Goal: Information Seeking & Learning: Check status

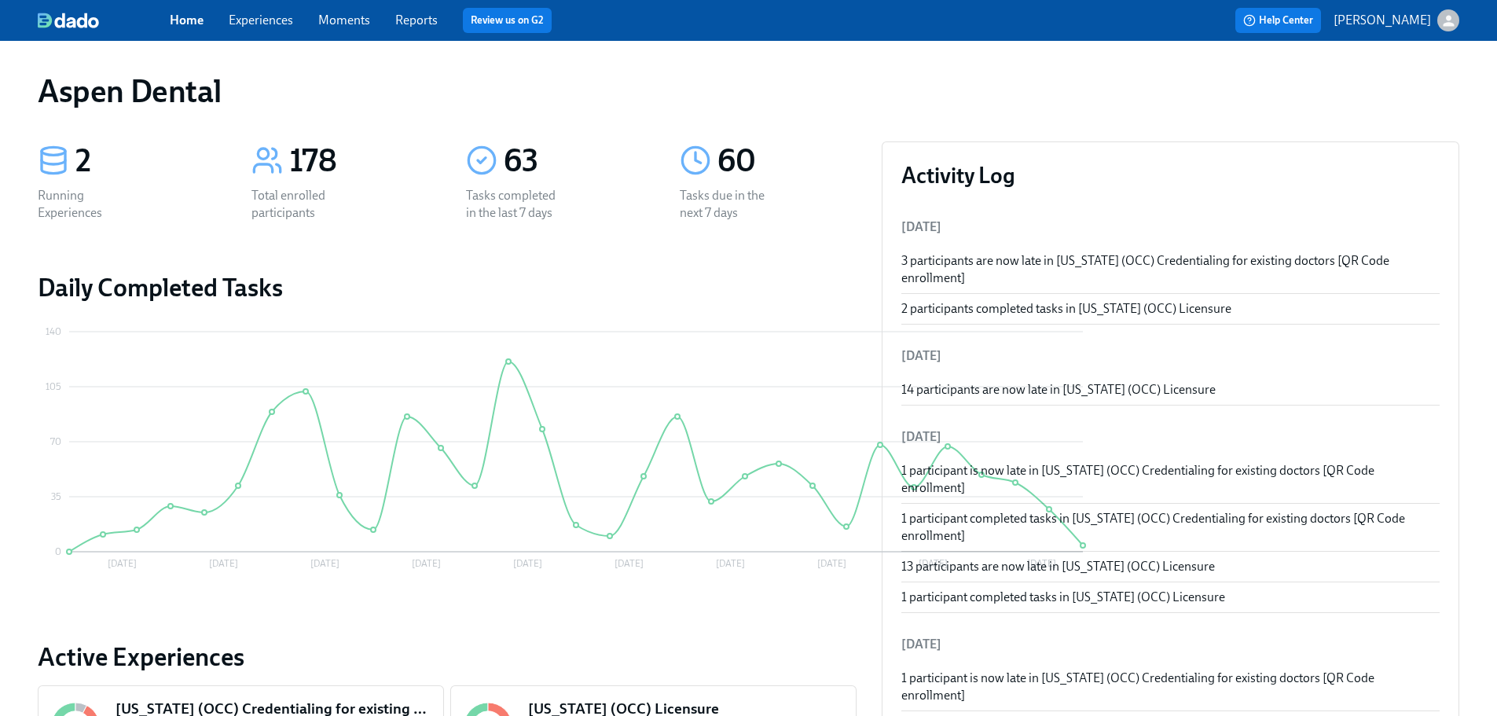
click at [407, 27] on span "Reports" at bounding box center [416, 20] width 42 height 17
click at [412, 23] on link "Reports" at bounding box center [416, 20] width 42 height 15
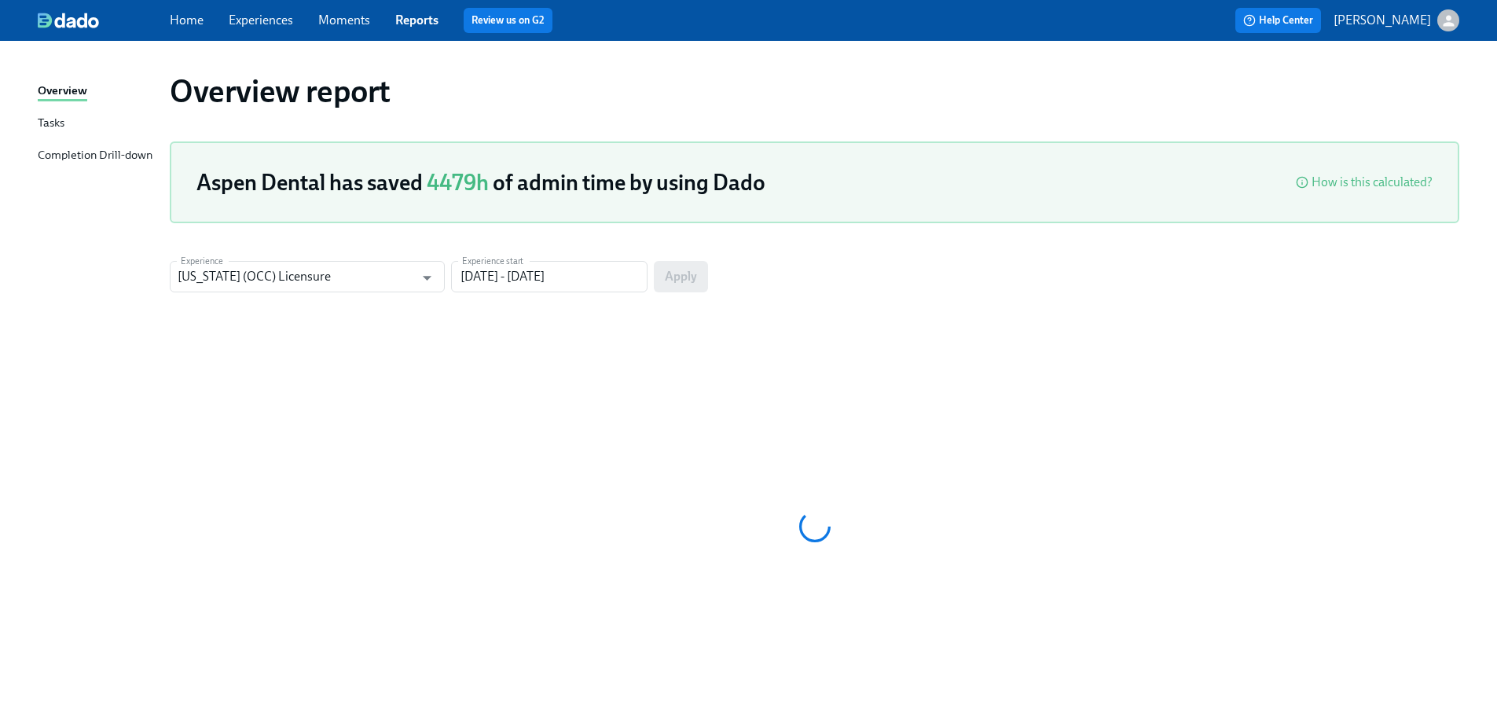
click at [130, 151] on div "Completion Drill-down" at bounding box center [95, 156] width 115 height 20
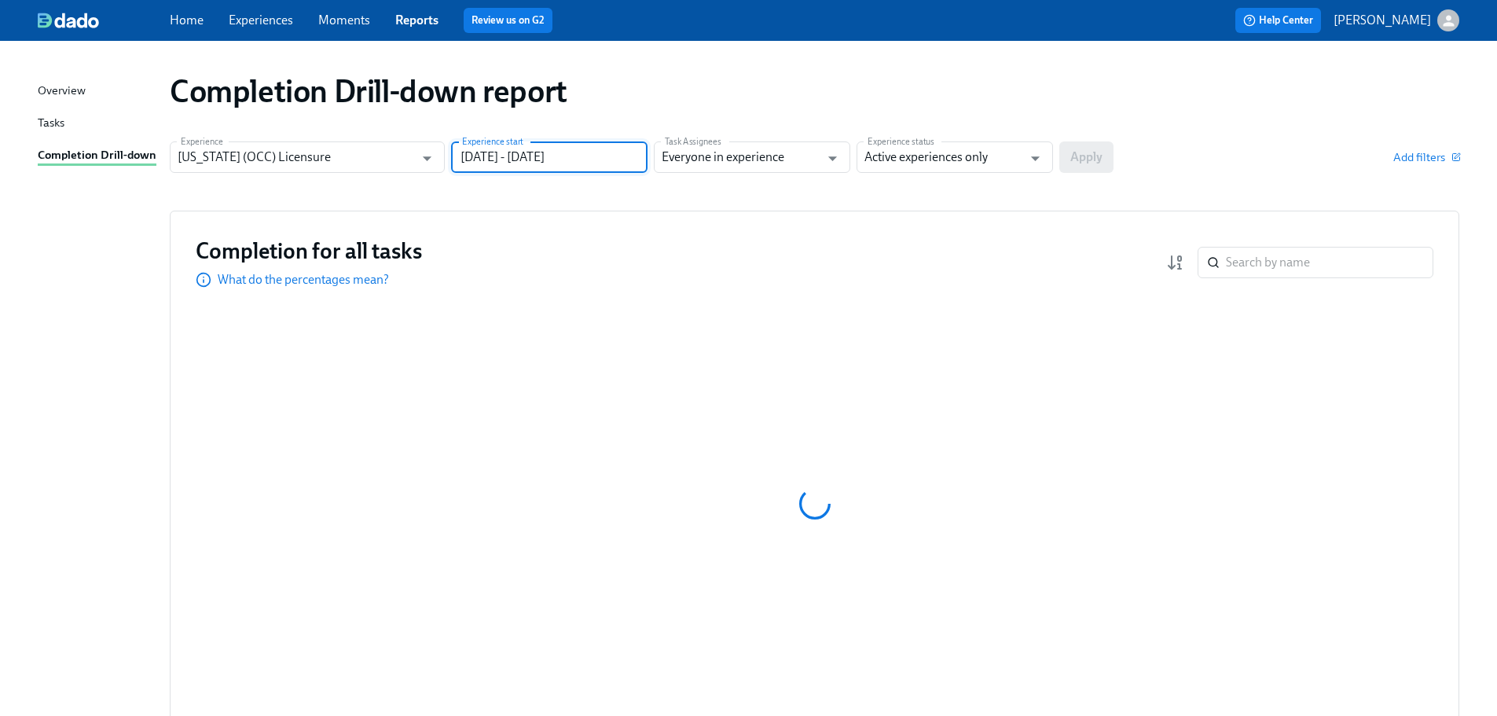
click at [612, 159] on input "07/15/2025 - 10/13/2025" at bounding box center [549, 156] width 196 height 31
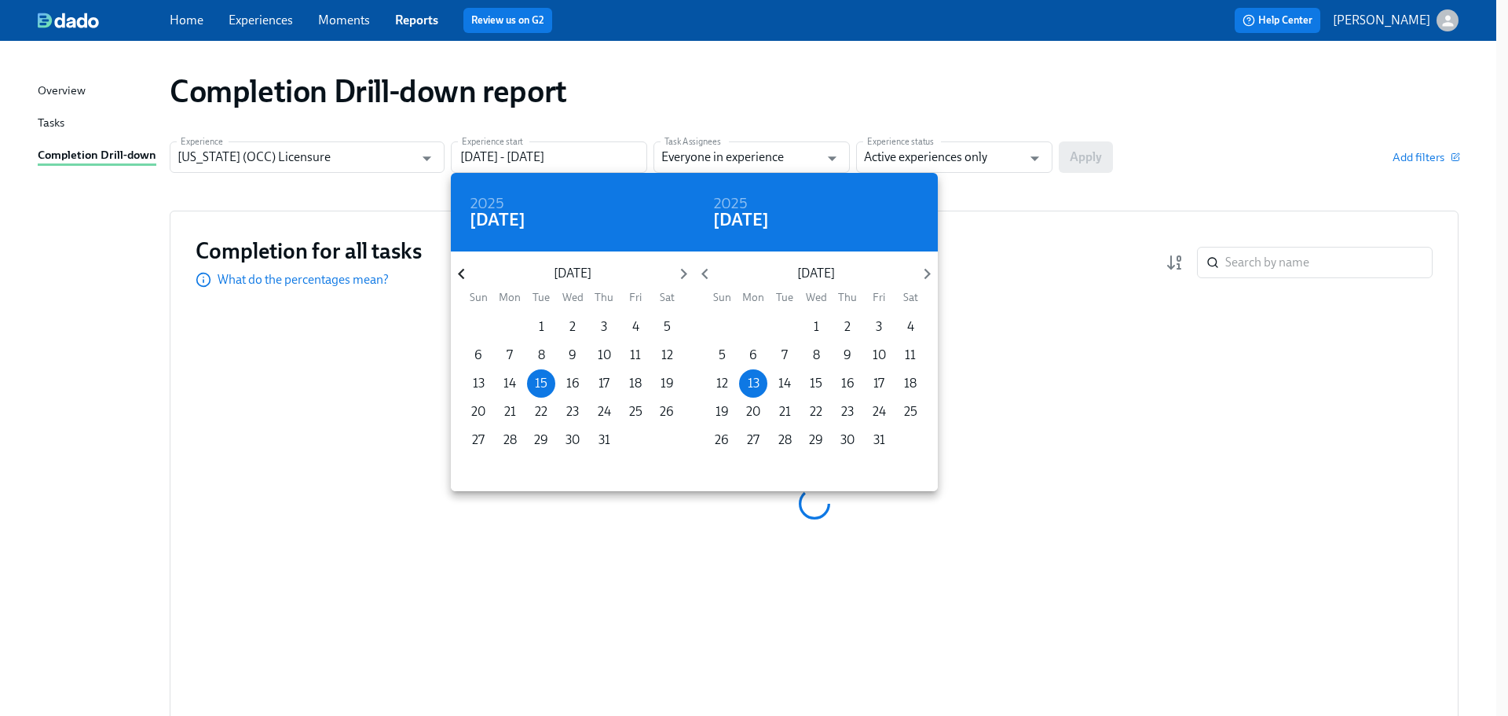
click at [460, 273] on icon "button" at bounding box center [461, 273] width 21 height 21
click at [460, 273] on icon "button" at bounding box center [461, 274] width 6 height 11
click at [466, 276] on icon "button" at bounding box center [461, 273] width 21 height 21
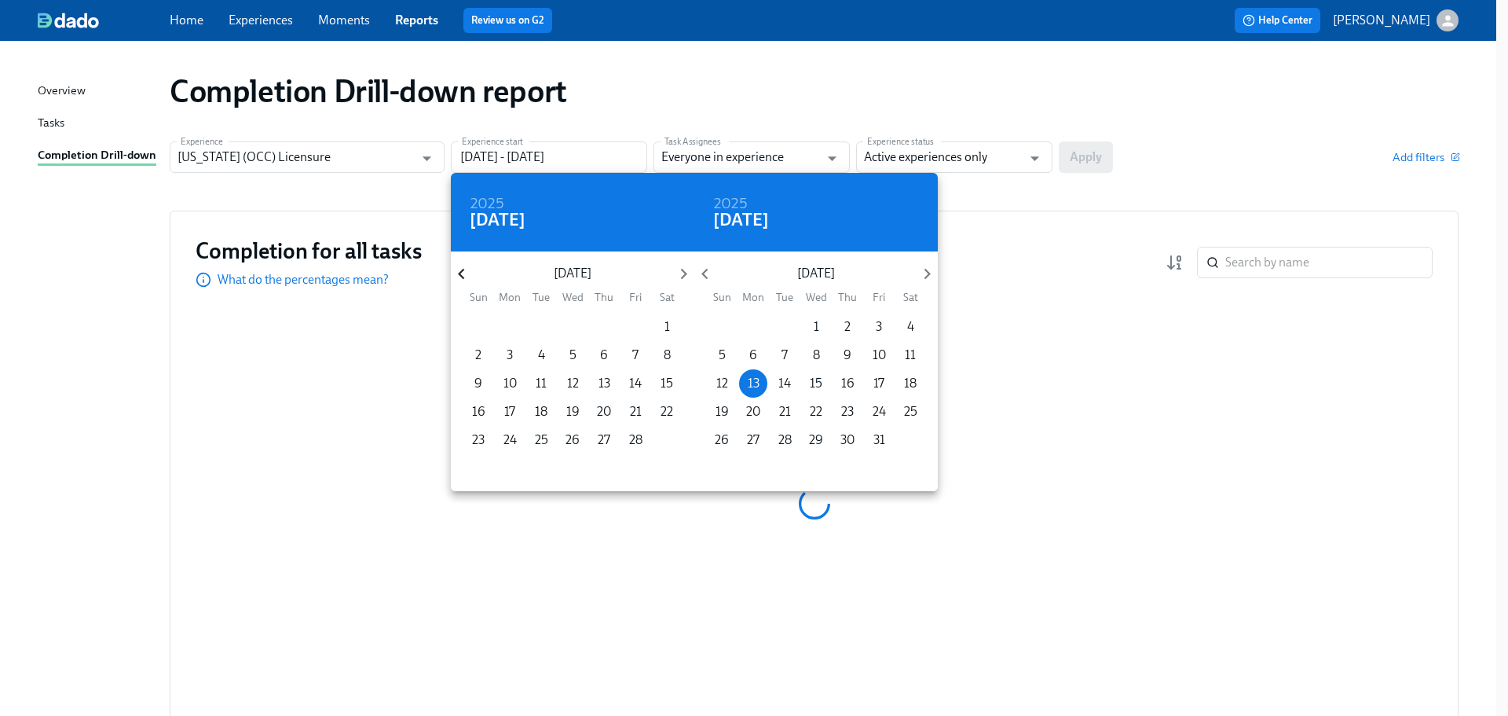
click at [471, 277] on icon "button" at bounding box center [461, 273] width 21 height 21
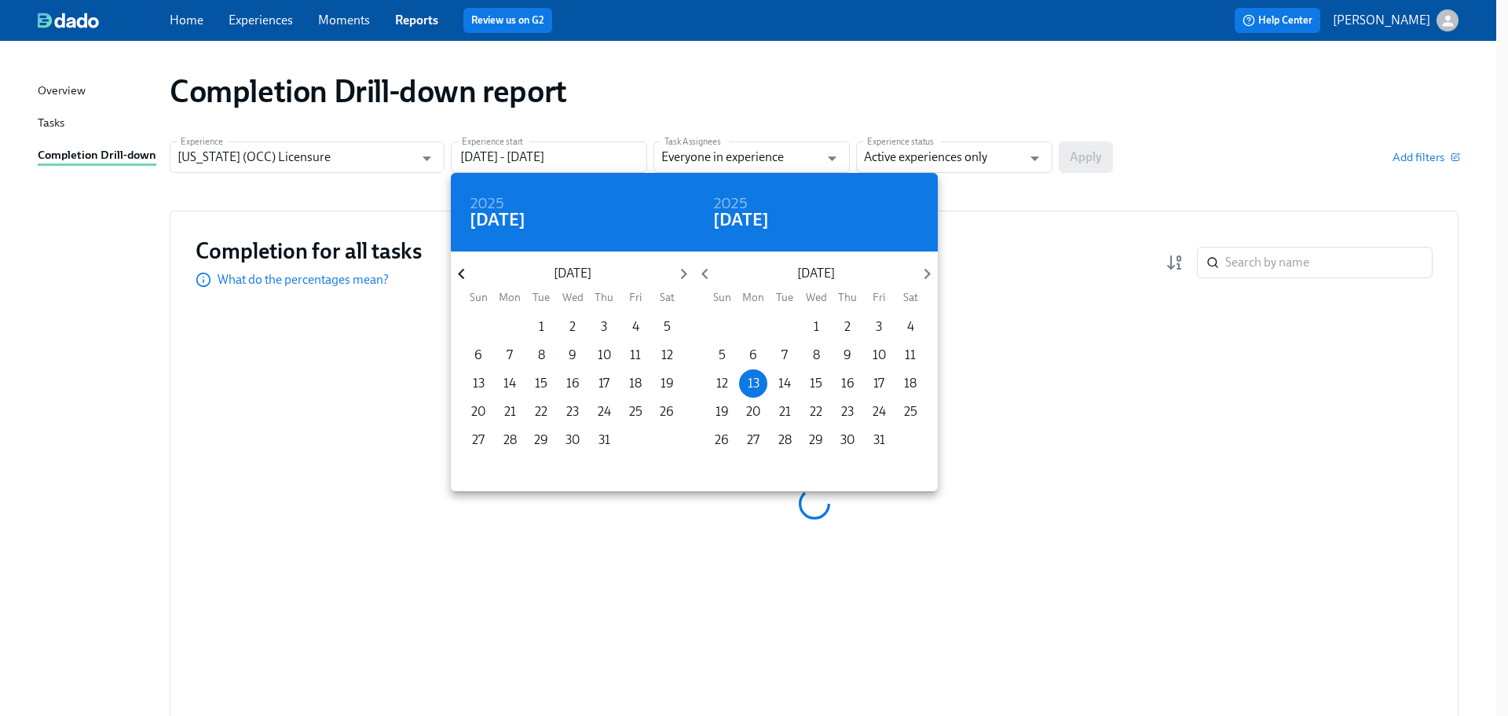
click at [471, 277] on icon "button" at bounding box center [461, 273] width 21 height 21
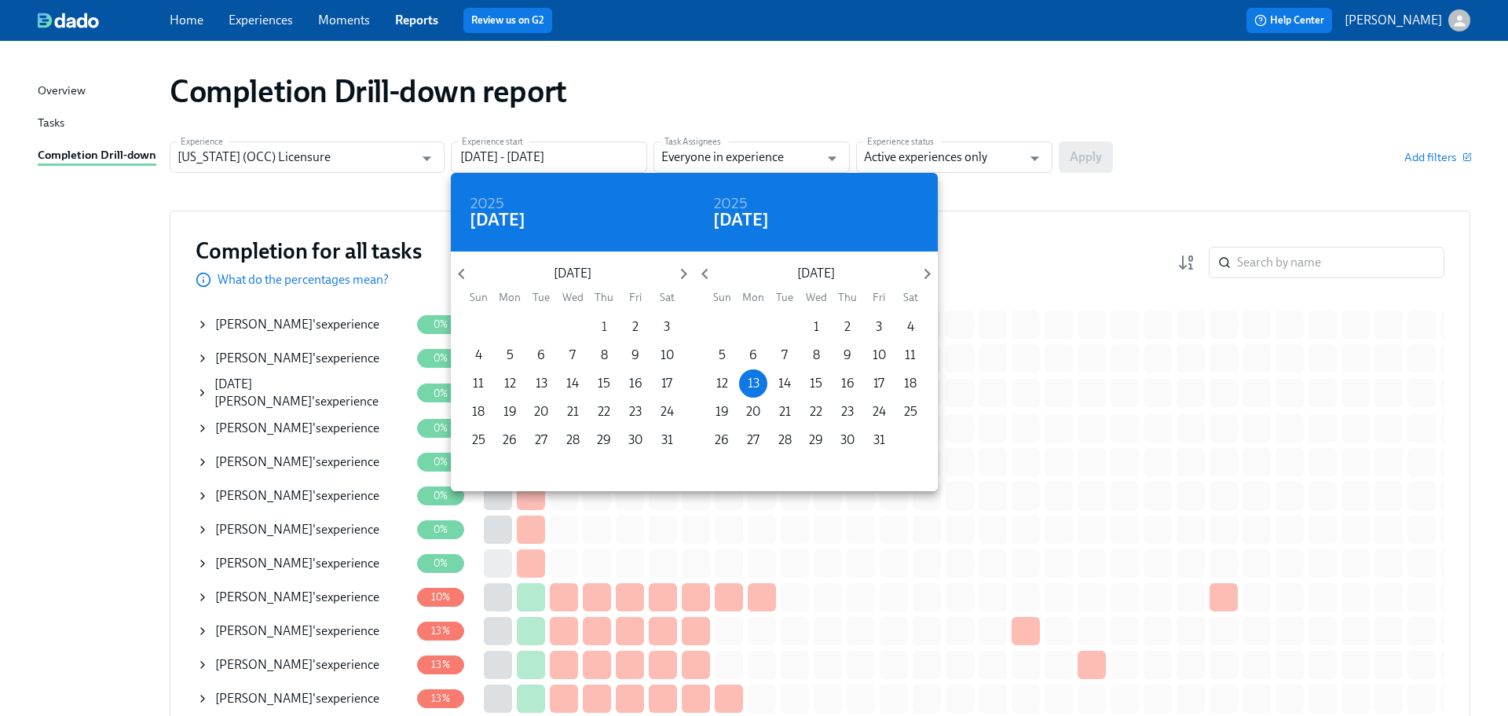
click at [613, 324] on span "1" at bounding box center [604, 326] width 28 height 17
type input "08/01/2024 - 10/13/2025"
click at [980, 156] on div at bounding box center [754, 358] width 1508 height 716
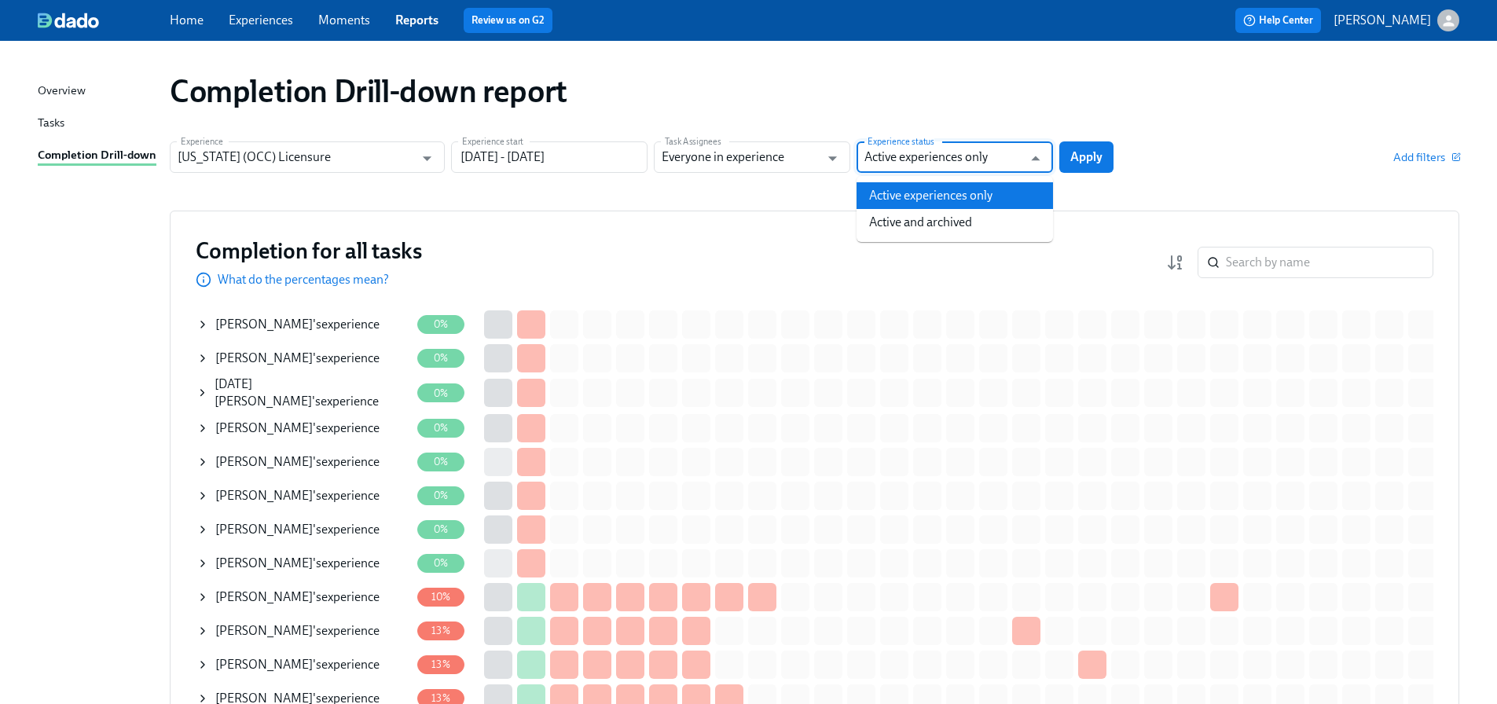
click at [976, 159] on input "Active experiences only" at bounding box center [943, 156] width 158 height 31
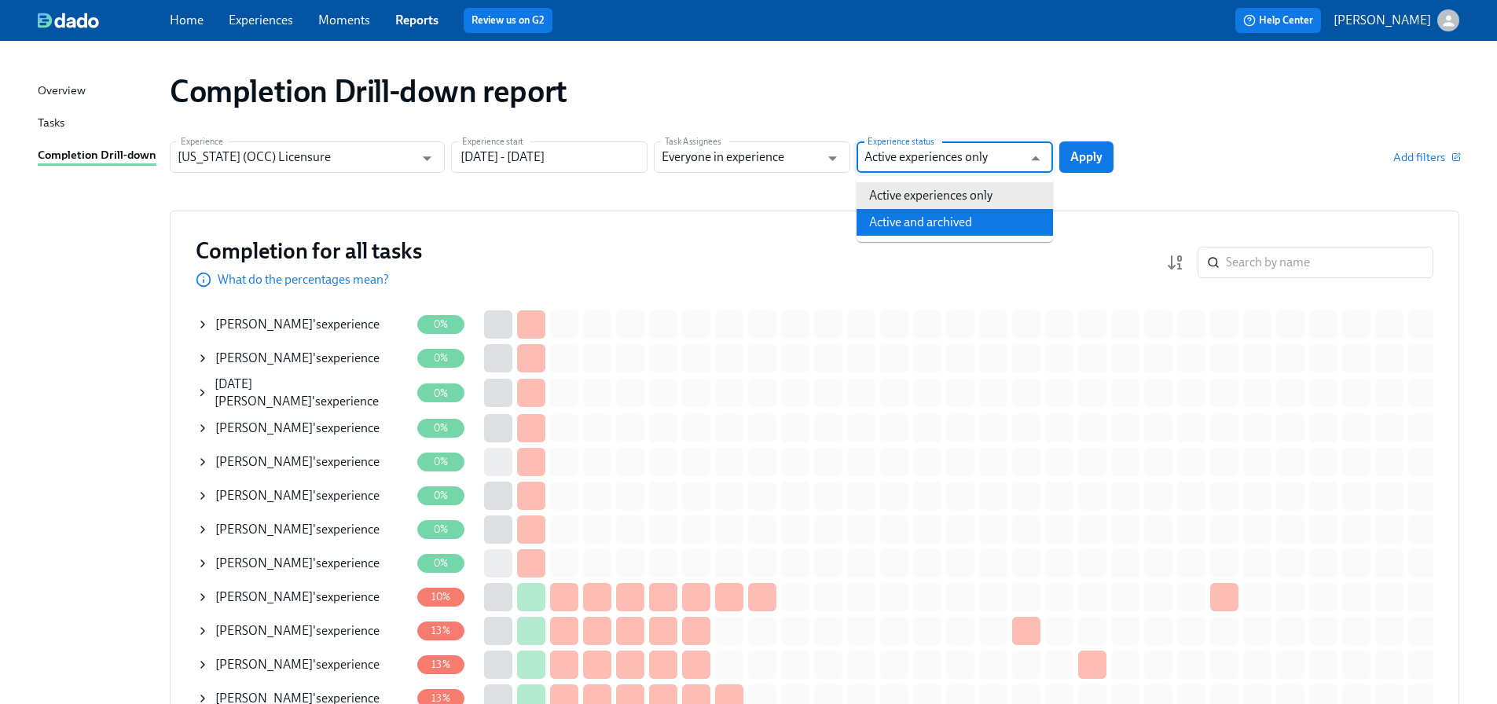
click at [958, 218] on li "Active and archived" at bounding box center [954, 222] width 196 height 27
type input "Active and archived"
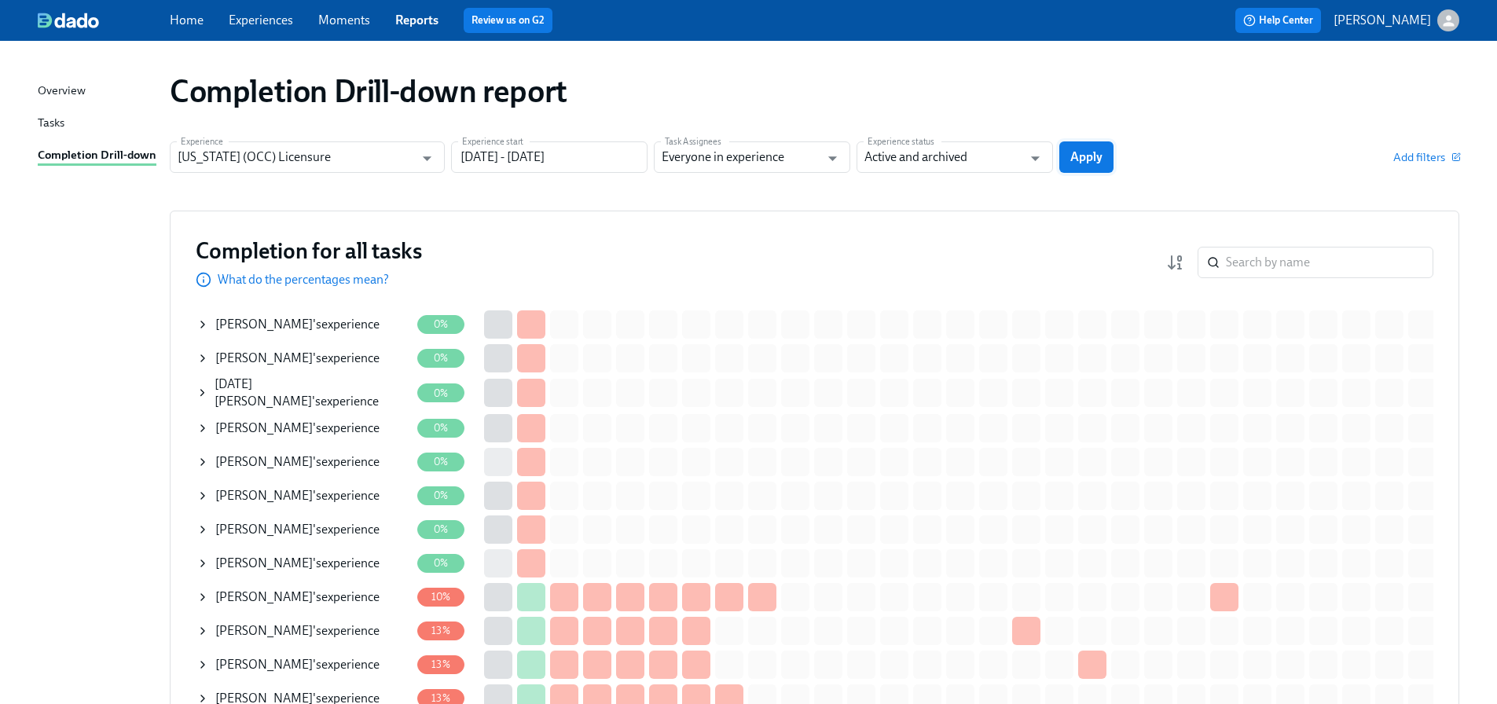
click at [1086, 156] on span "Apply" at bounding box center [1086, 157] width 32 height 16
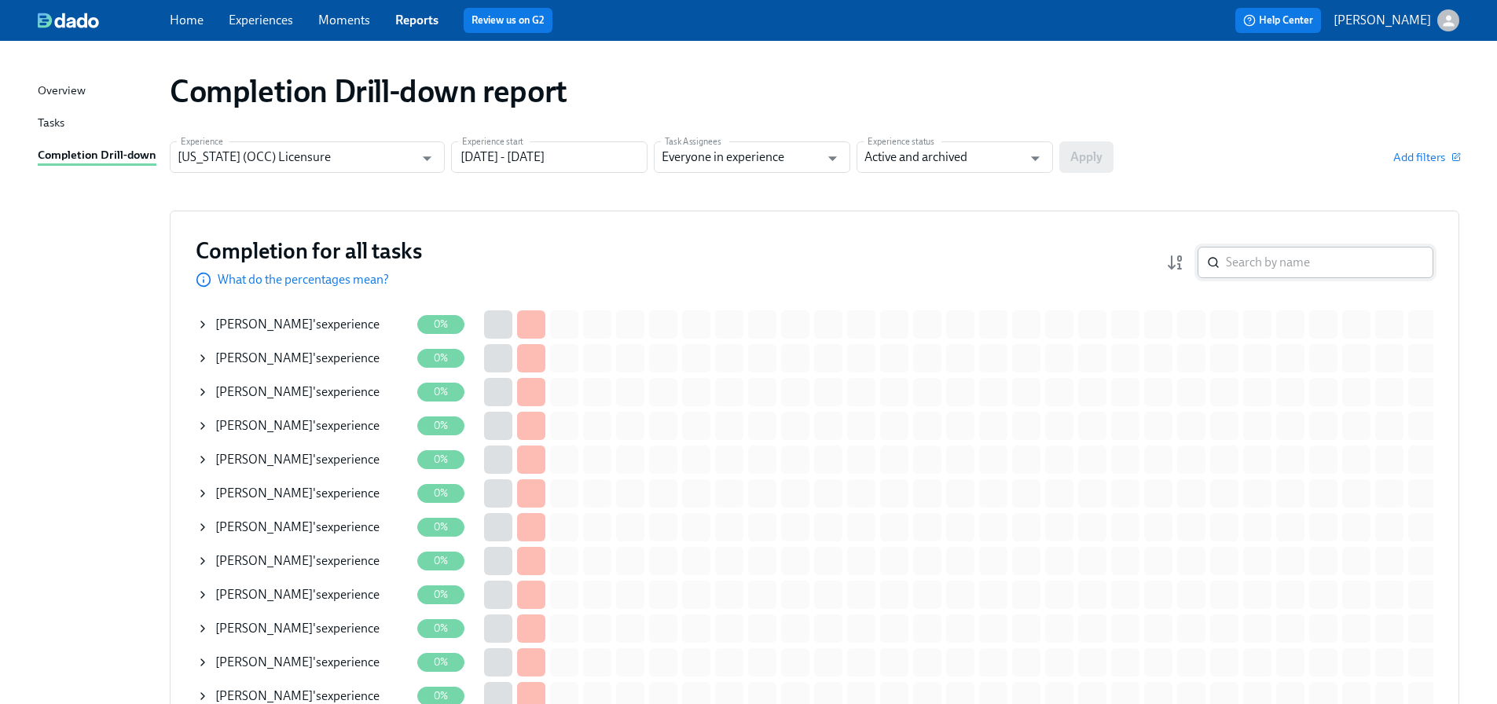
click at [1275, 273] on input "search" at bounding box center [1329, 262] width 207 height 31
click at [1276, 267] on input "search" at bounding box center [1329, 262] width 207 height 31
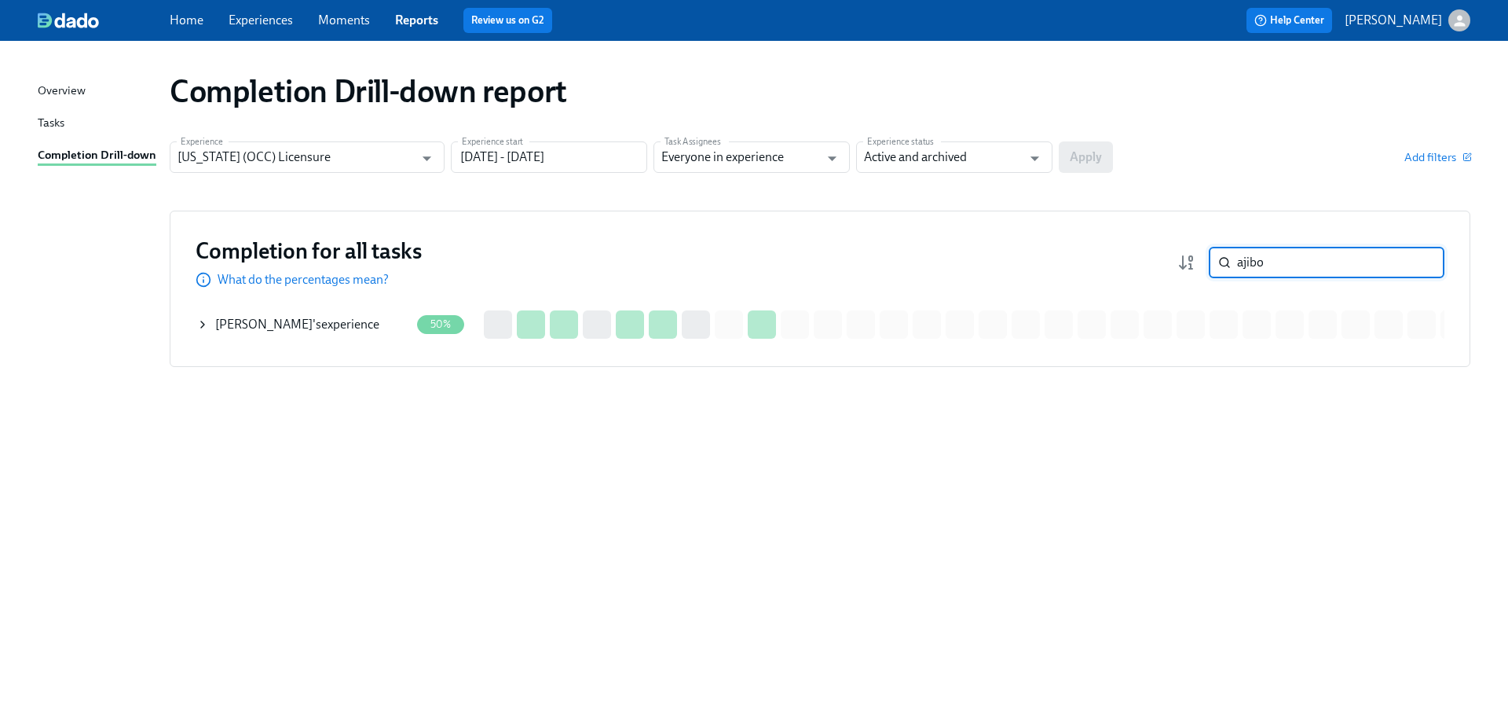
type input "ajibo"
click at [355, 319] on div "FAITH AJIBOYE 's experience" at bounding box center [297, 324] width 164 height 17
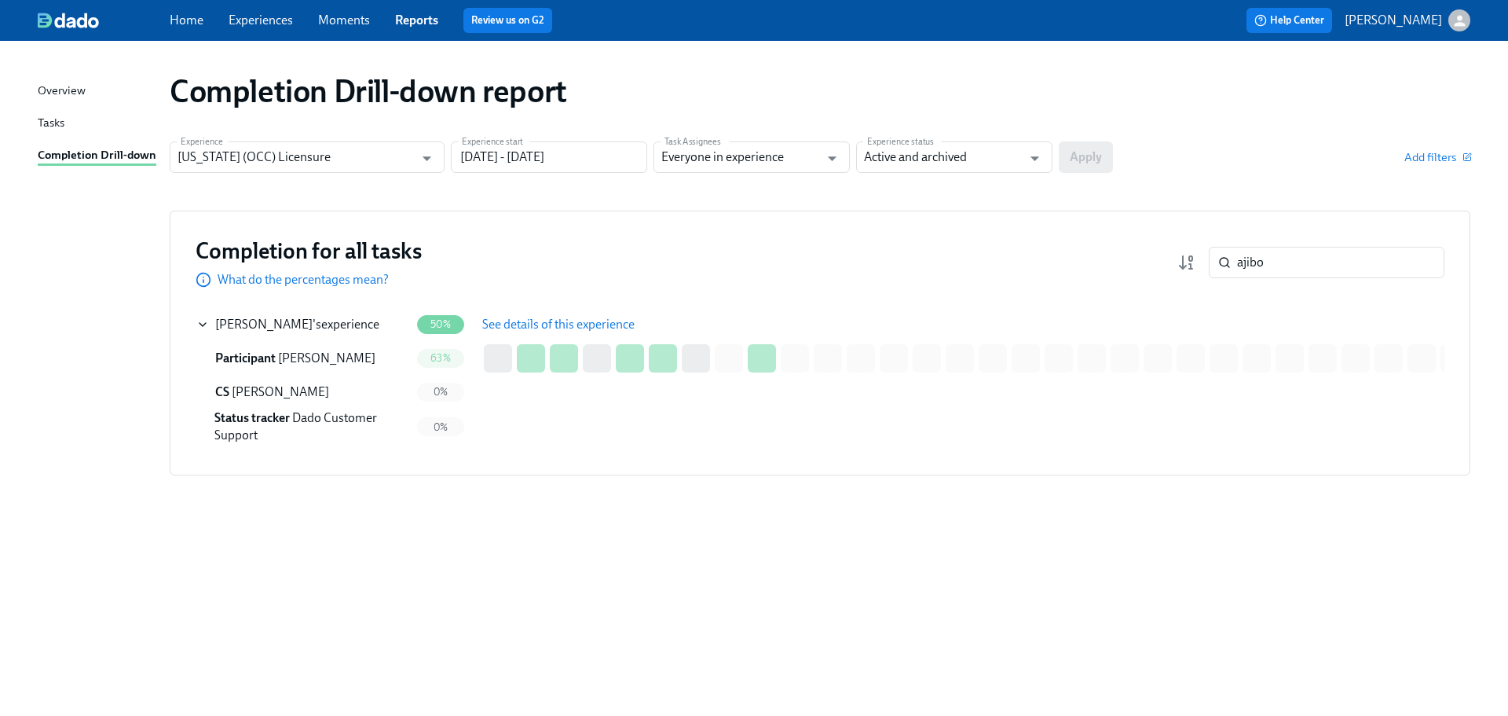
click at [550, 304] on div "Completion for all tasks What do the percentages mean? ajibo ​ Completion for a…" at bounding box center [820, 343] width 1301 height 265
click at [543, 322] on span "See details of this experience" at bounding box center [558, 325] width 152 height 16
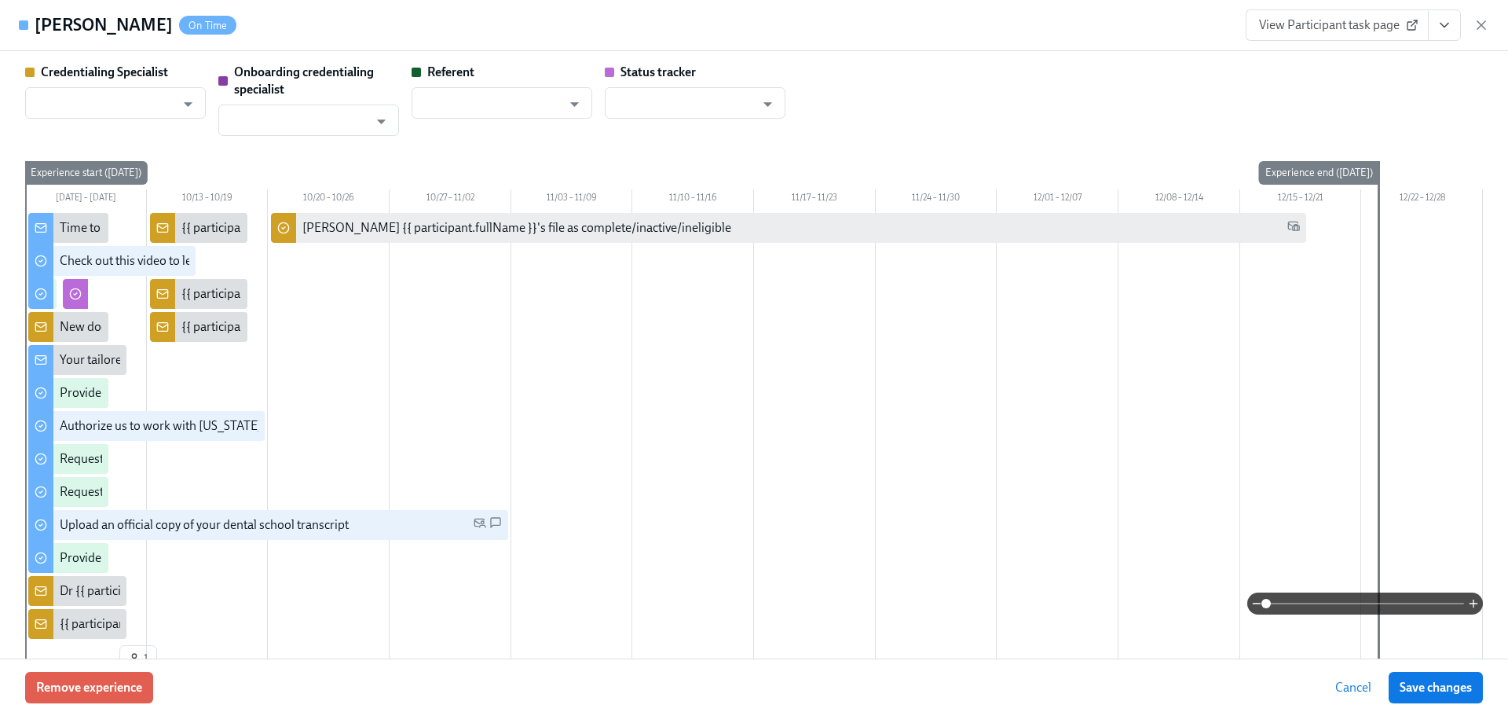
type input "[PERSON_NAME]"
type input "Dado Customer Support"
click at [1357, 12] on link "View Participant task page" at bounding box center [1337, 24] width 183 height 31
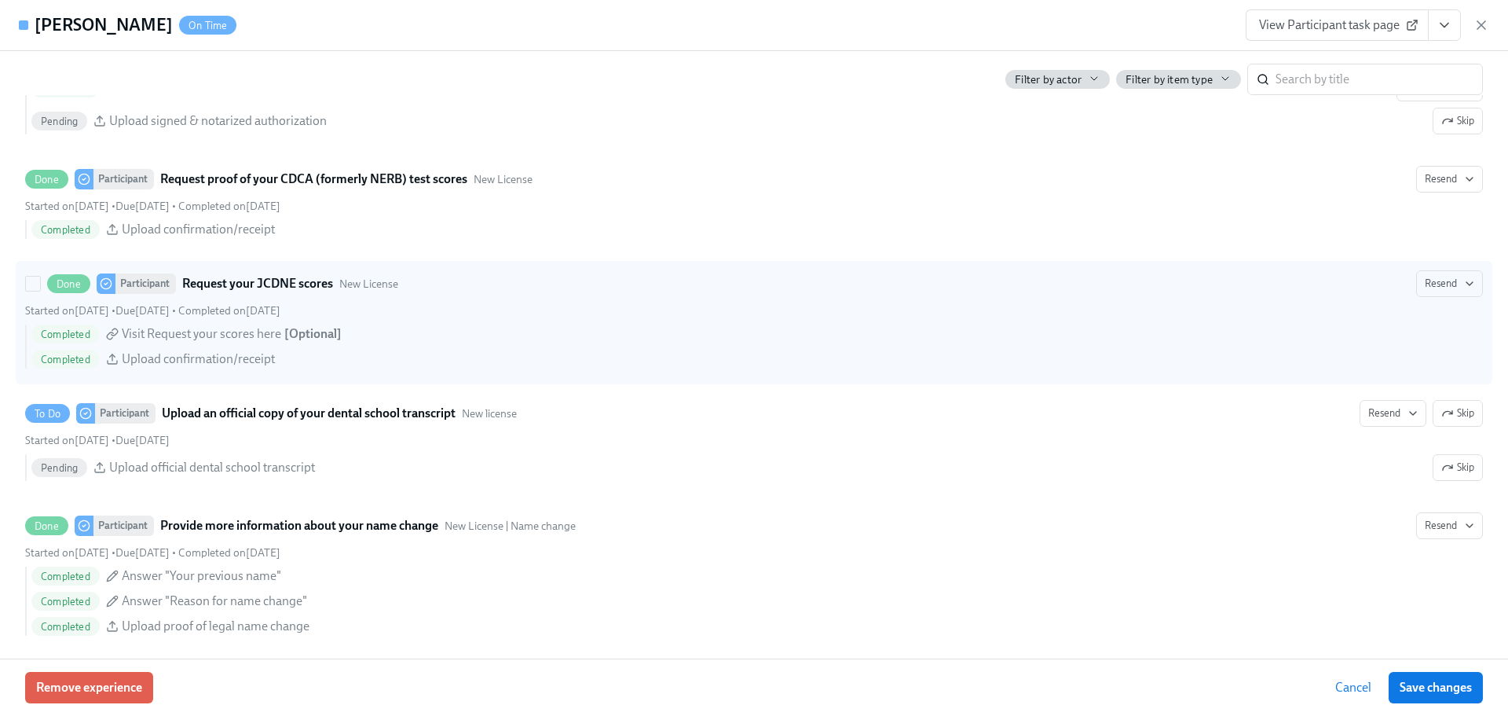
scroll to position [2592, 0]
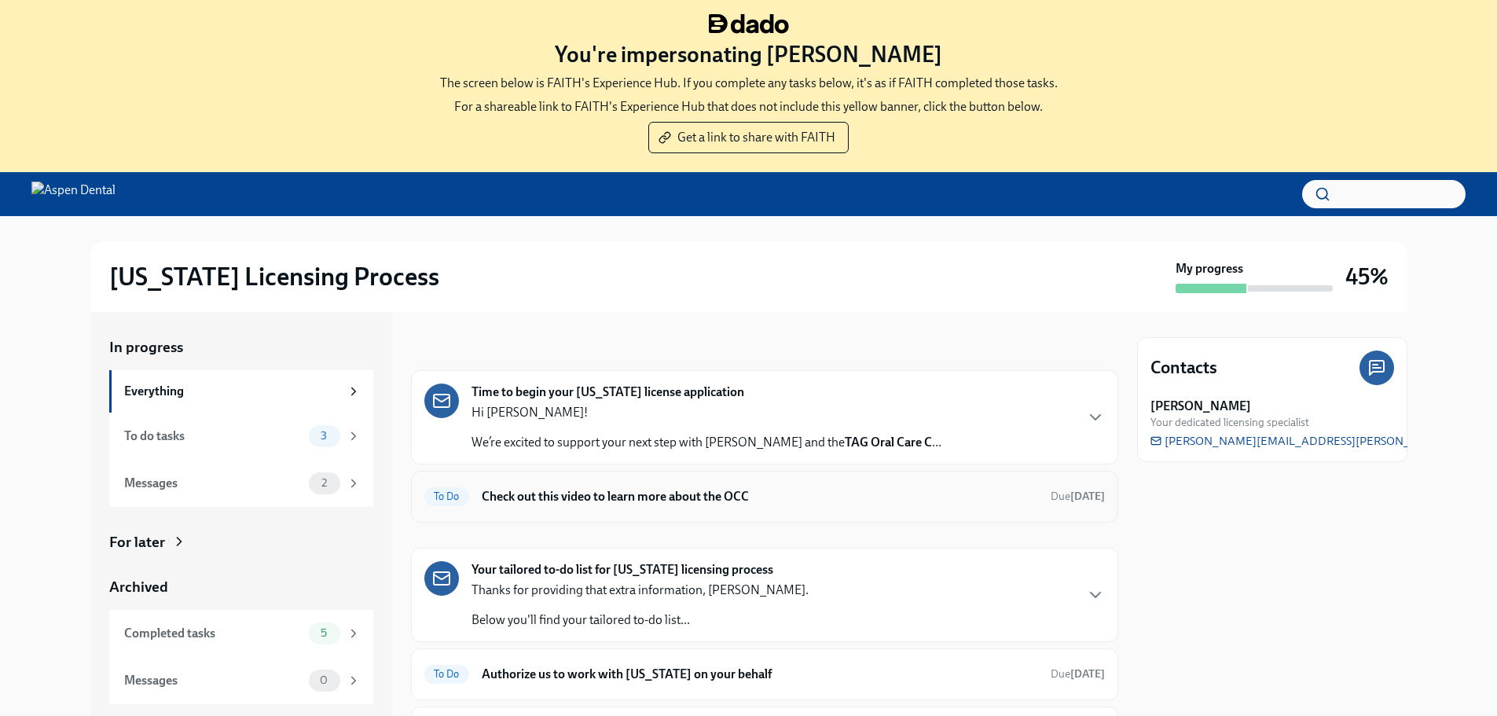
scroll to position [4, 0]
click at [248, 625] on div "Completed tasks" at bounding box center [213, 633] width 178 height 17
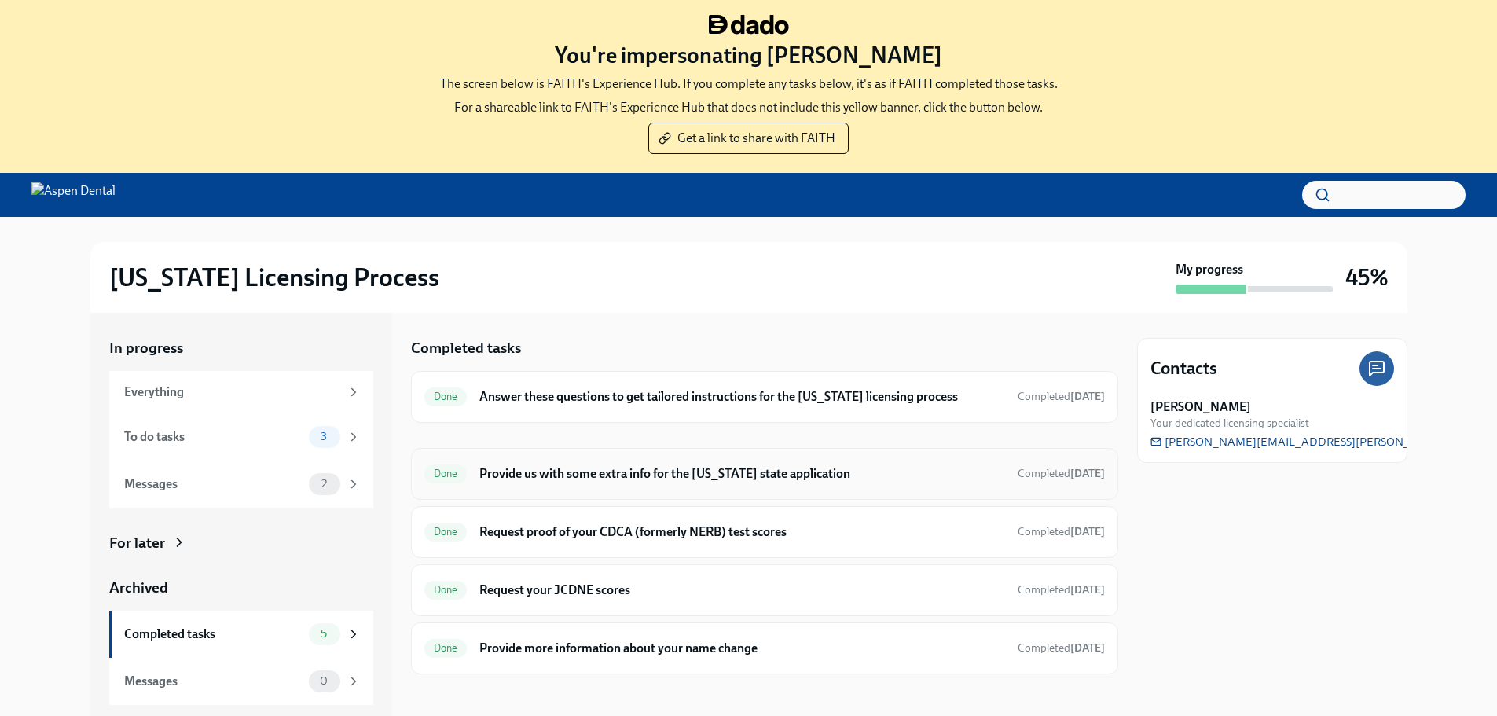
click at [599, 478] on h6 "Provide us with some extra info for the [US_STATE] state application" at bounding box center [741, 473] width 525 height 17
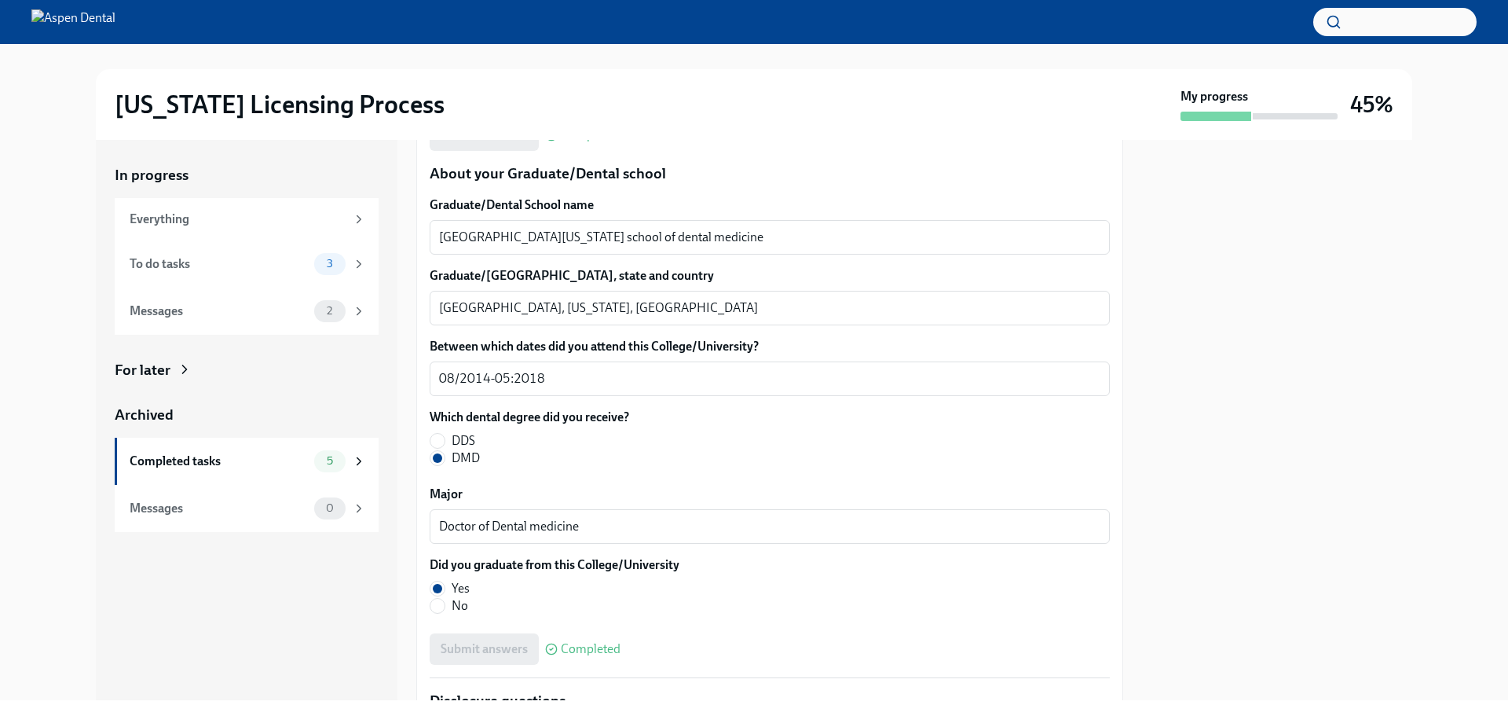
scroll to position [1964, 0]
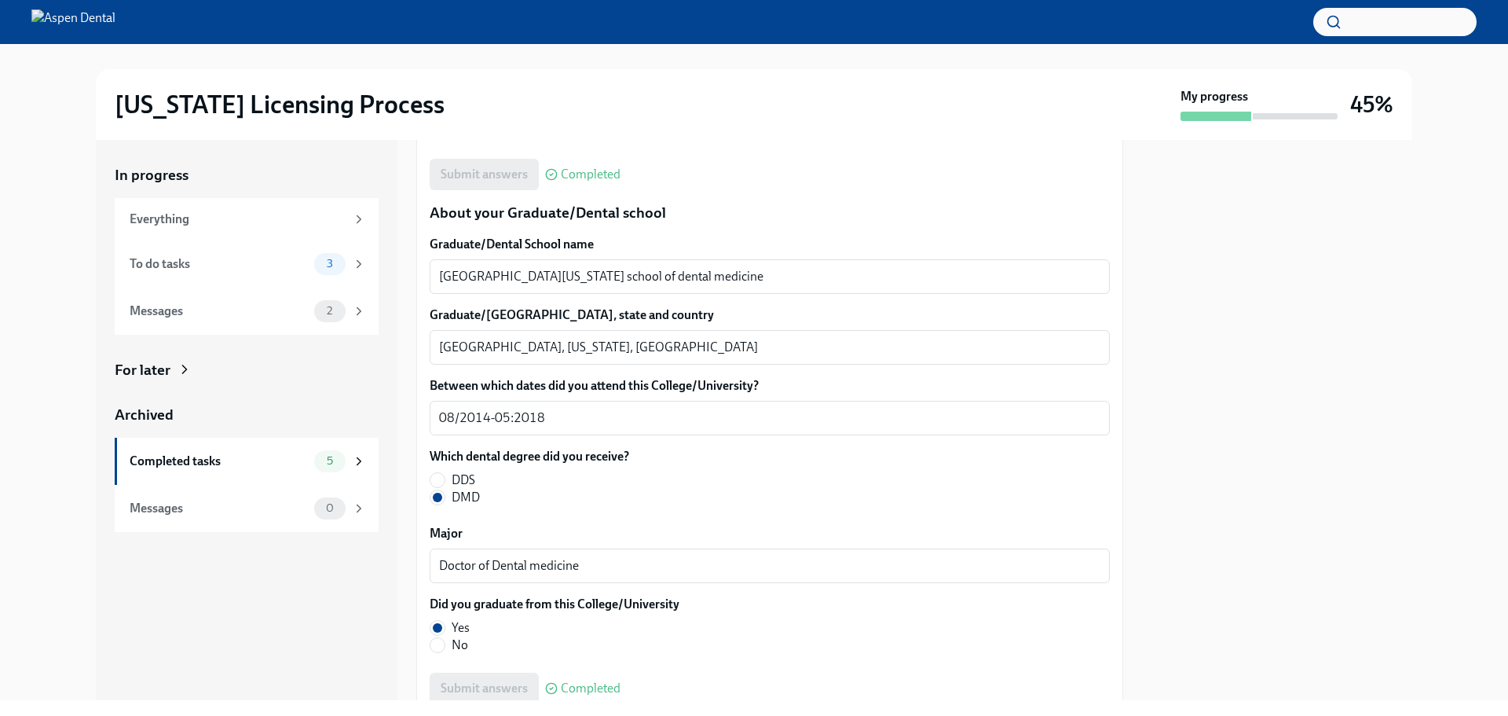
click at [1262, 515] on div at bounding box center [1277, 420] width 270 height 560
